Goal: Task Accomplishment & Management: Use online tool/utility

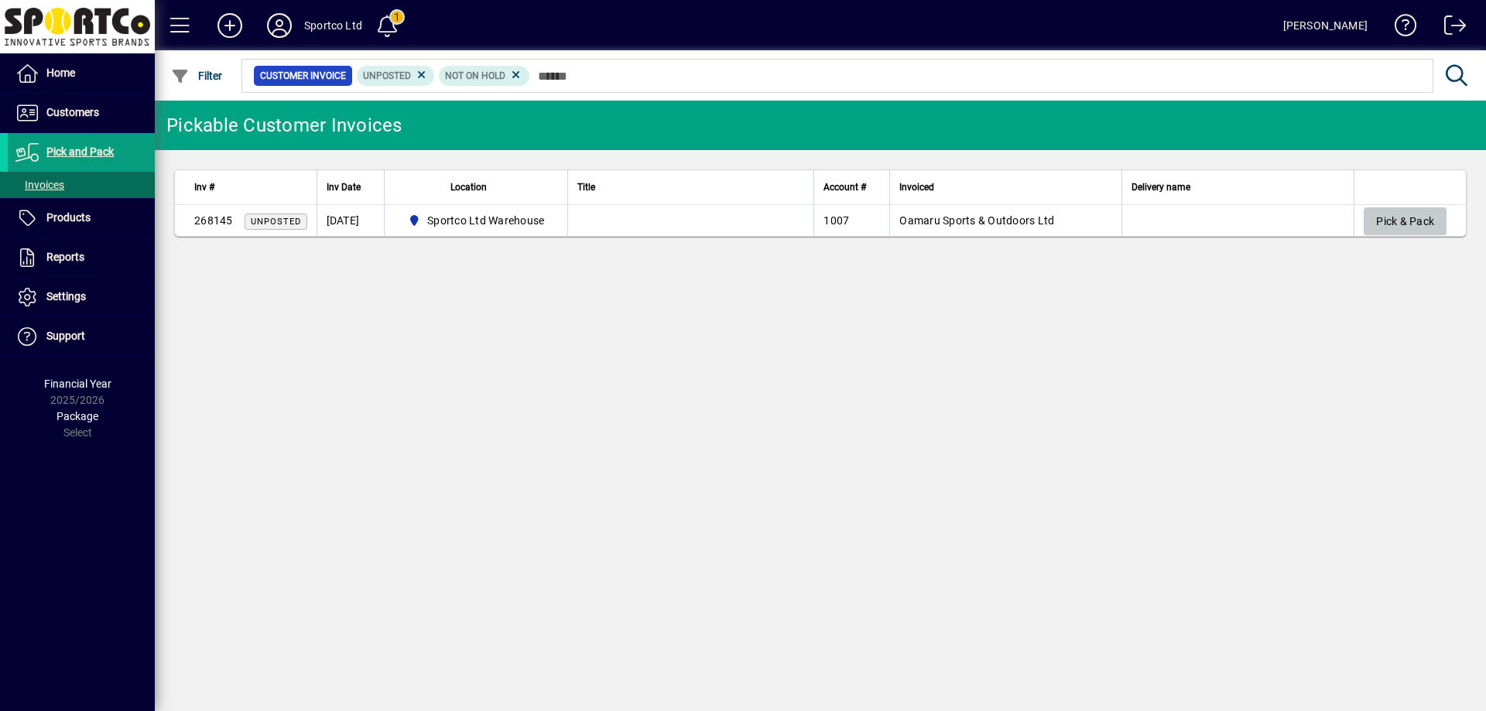
click at [1391, 216] on span "Pick & Pack" at bounding box center [1405, 222] width 58 height 26
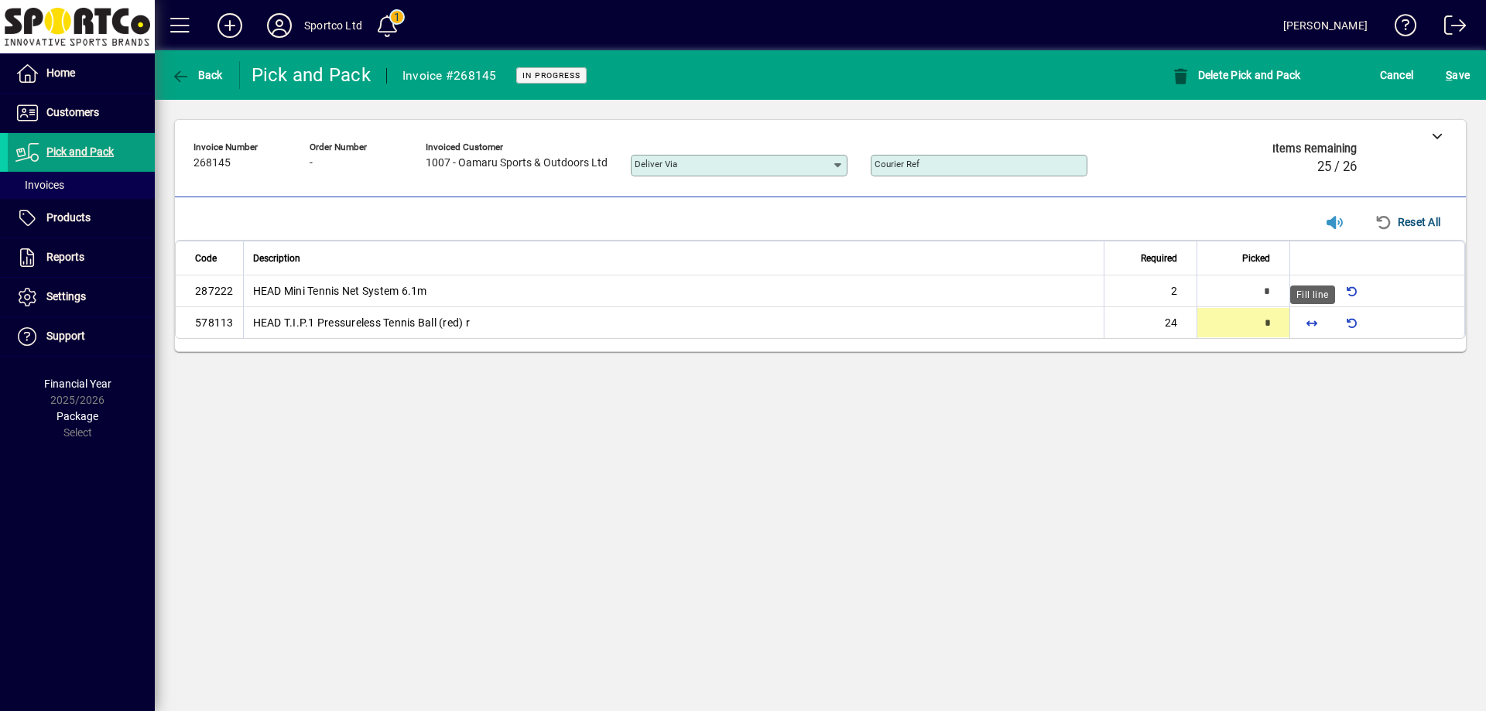
click at [1319, 323] on span "button" at bounding box center [1311, 322] width 37 height 37
type input "**"
type input "*"
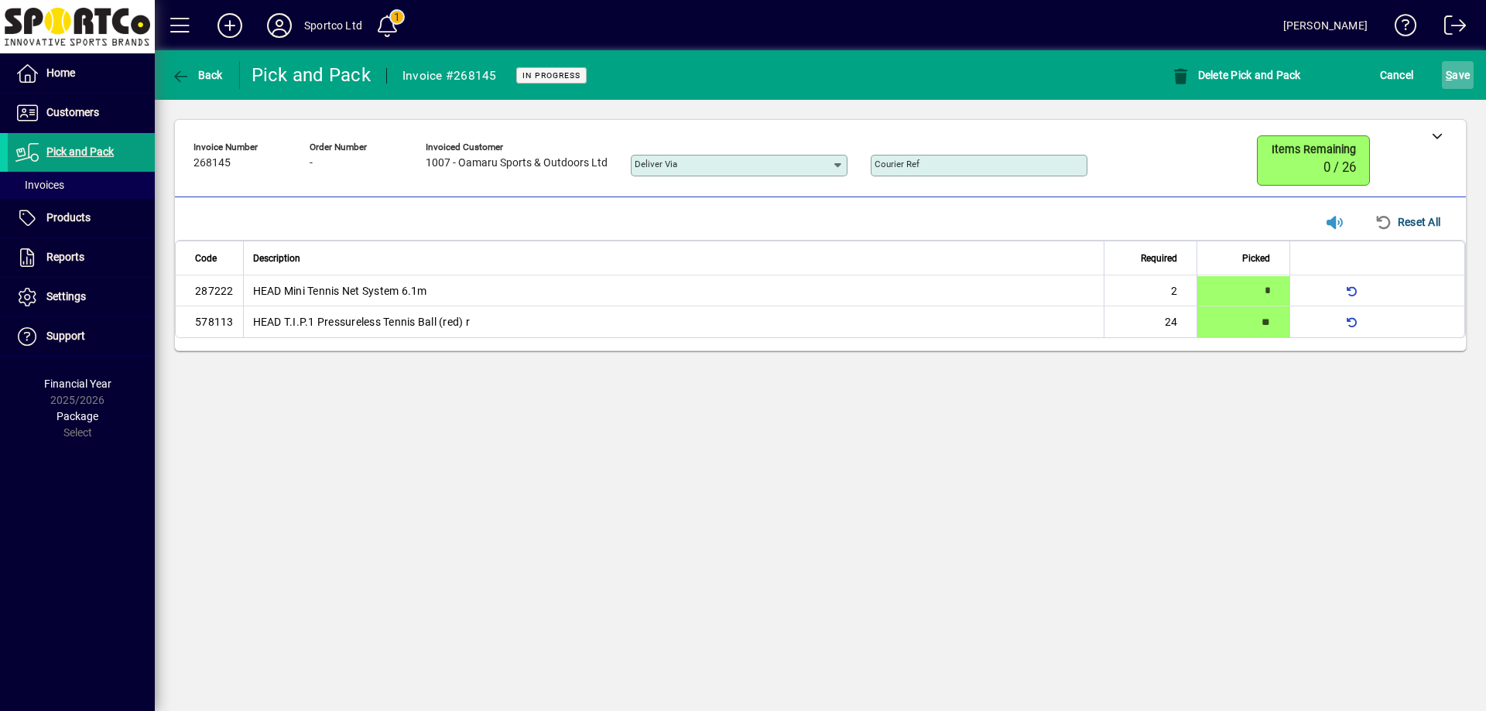
click at [1447, 75] on span "S" at bounding box center [1448, 75] width 6 height 12
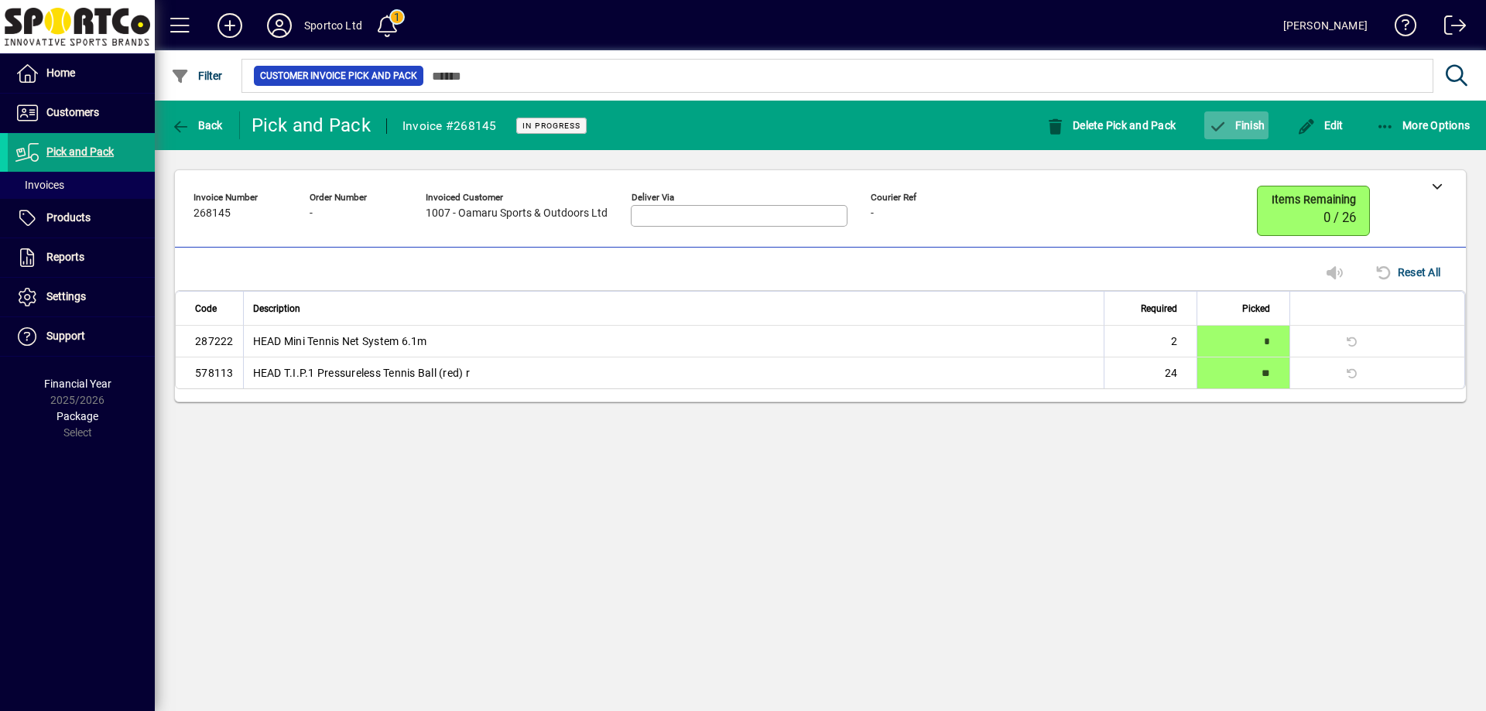
click at [1258, 128] on span "Finish" at bounding box center [1236, 125] width 56 height 12
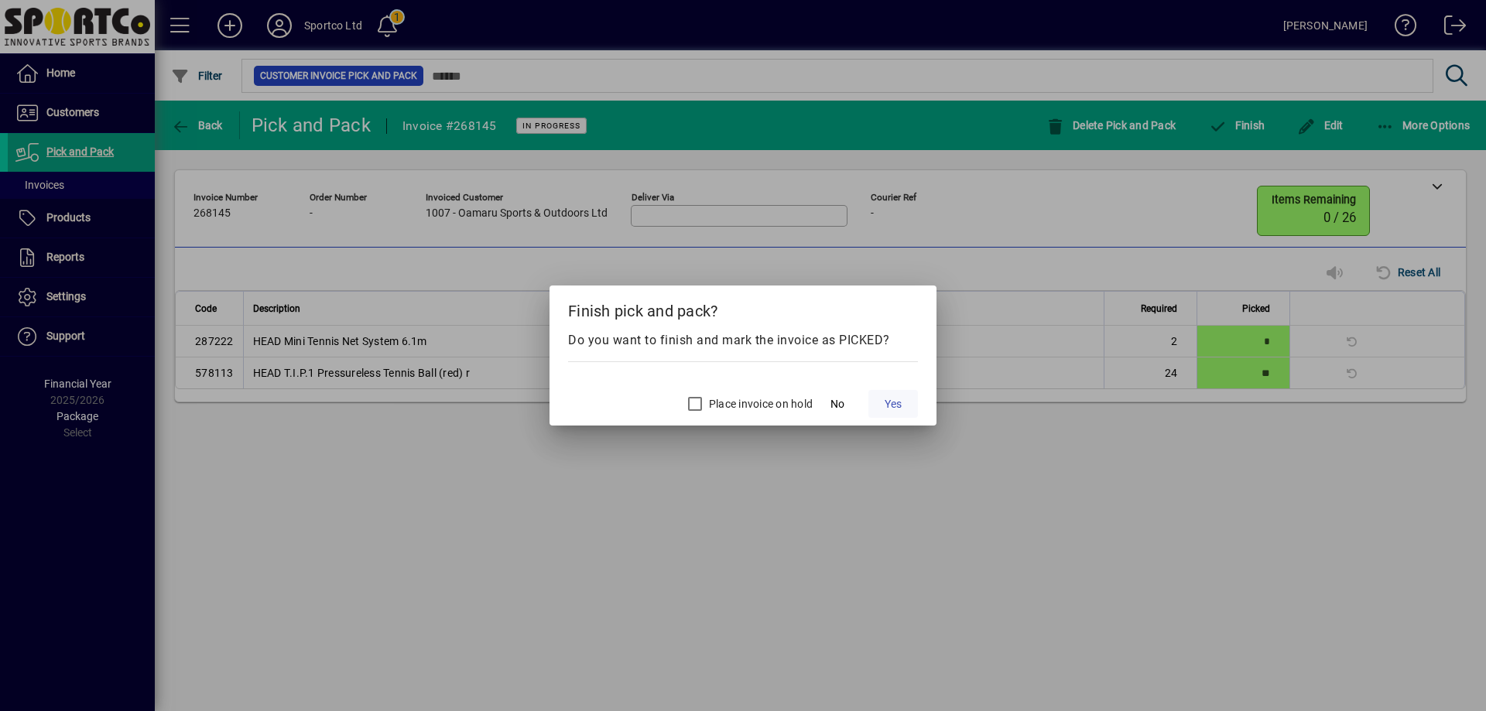
click at [899, 393] on span at bounding box center [893, 403] width 50 height 37
